Goal: Check status

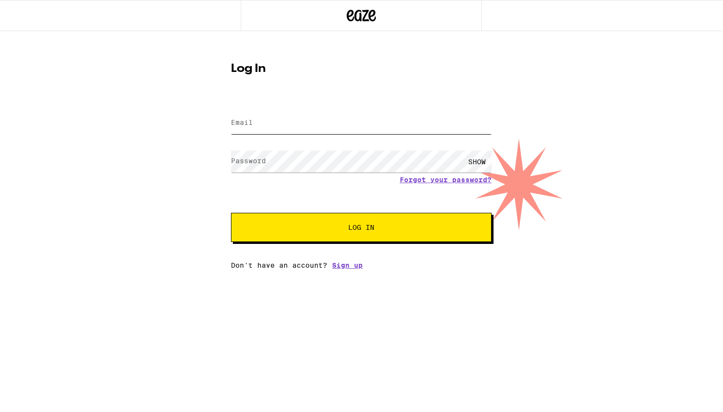
type input "[EMAIL_ADDRESS][DOMAIN_NAME]"
click at [269, 221] on button "Log In" at bounding box center [361, 227] width 261 height 29
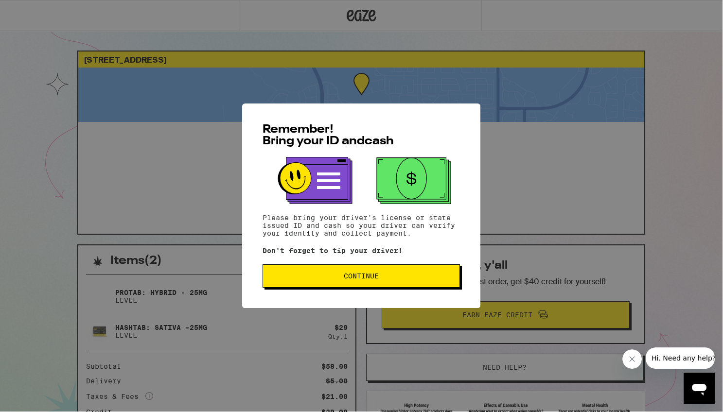
click at [370, 278] on span "Continue" at bounding box center [361, 276] width 35 height 7
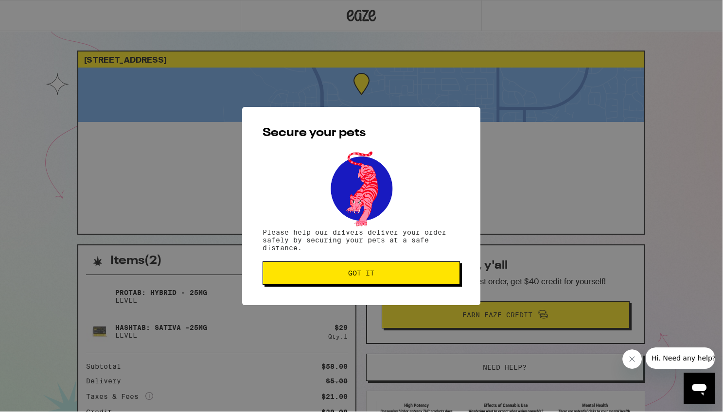
click at [372, 270] on span "Got it" at bounding box center [361, 273] width 26 height 7
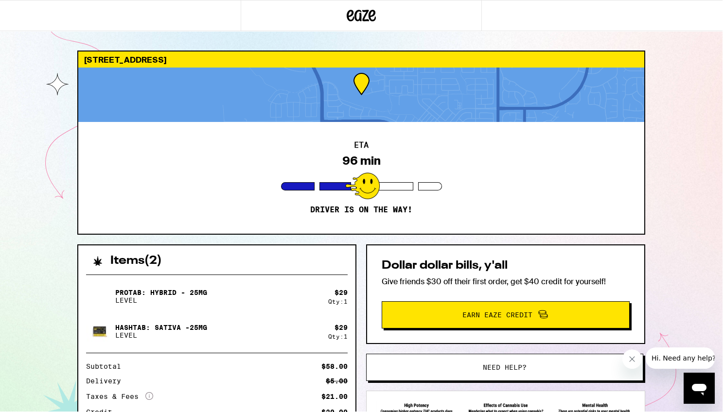
click at [452, 166] on div "ETA 96 min Driver is on the way!" at bounding box center [361, 178] width 566 height 112
click at [385, 104] on div at bounding box center [361, 95] width 566 height 54
